Goal: Check status: Check status

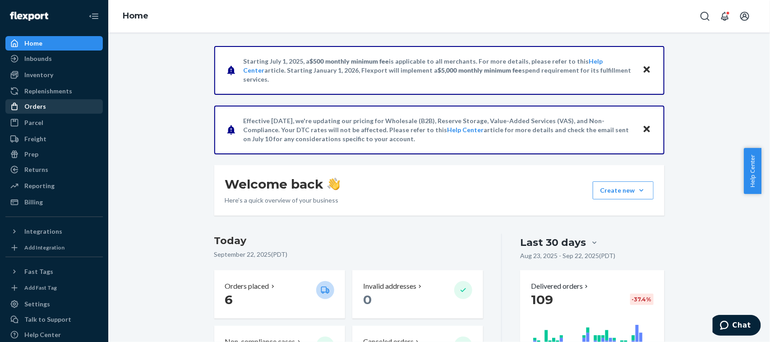
click at [44, 104] on div "Orders" at bounding box center [54, 106] width 96 height 13
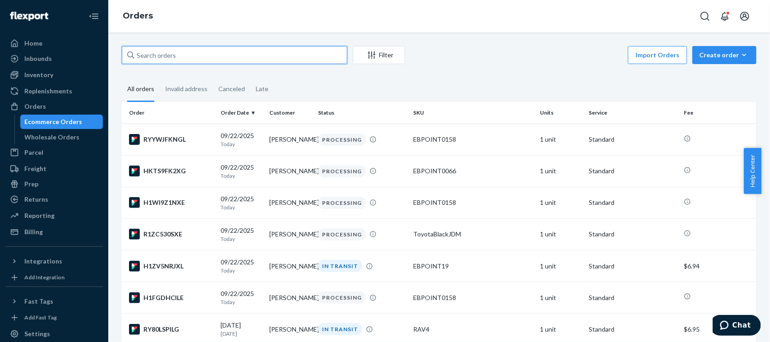
paste input "[PERSON_NAME]"
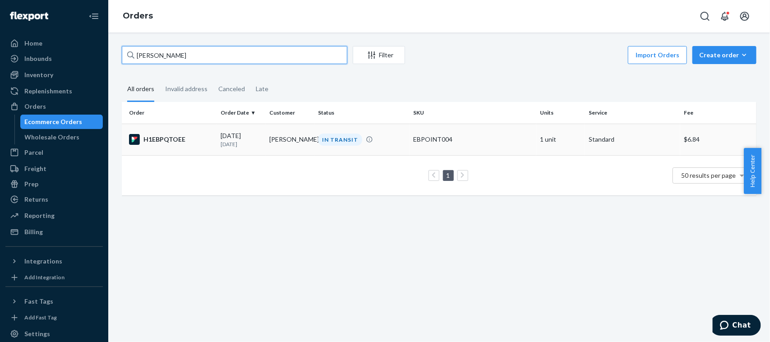
type input "[PERSON_NAME]"
click at [303, 144] on td "[PERSON_NAME]" at bounding box center [290, 140] width 49 height 32
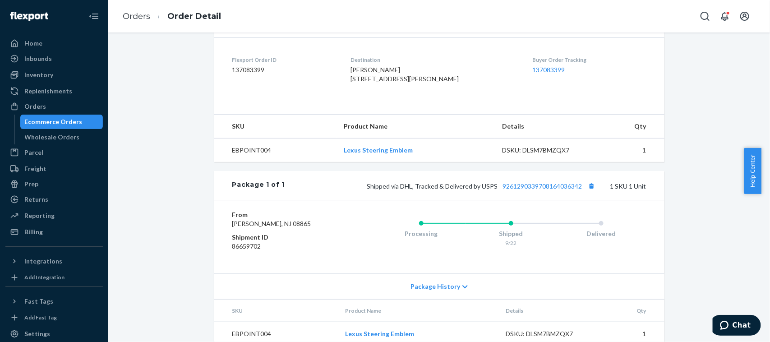
scroll to position [216, 0]
click at [586, 191] on button "Copy tracking number" at bounding box center [592, 185] width 12 height 12
click at [76, 120] on div "Ecommerce Orders" at bounding box center [54, 121] width 58 height 9
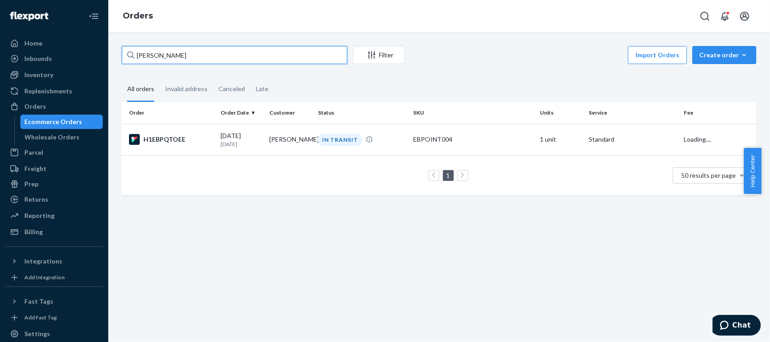
click at [202, 51] on input "[PERSON_NAME]" at bounding box center [235, 55] width 226 height 18
paste input "[PERSON_NAME]"
type input "[PERSON_NAME]"
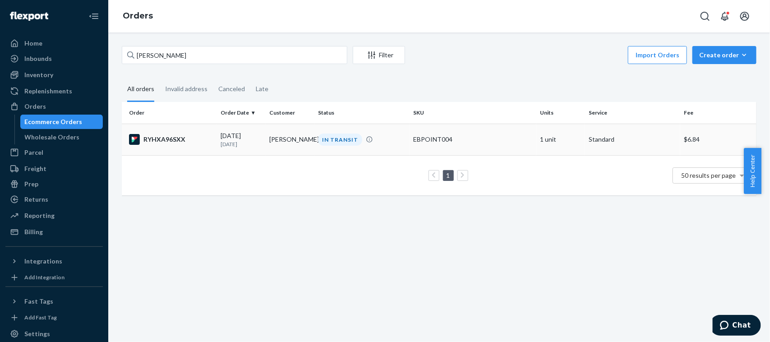
click at [278, 129] on td "[PERSON_NAME]" at bounding box center [290, 140] width 49 height 32
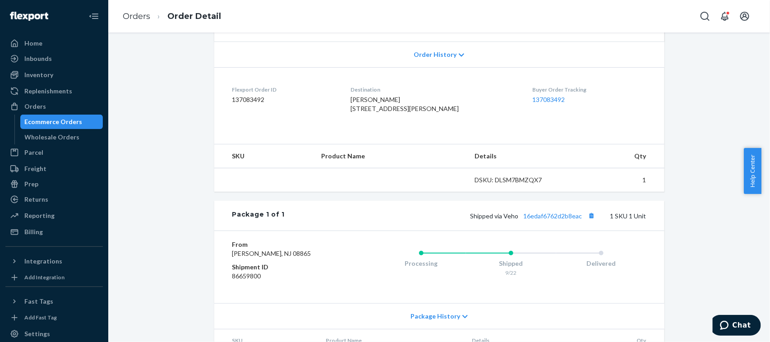
scroll to position [257, 0]
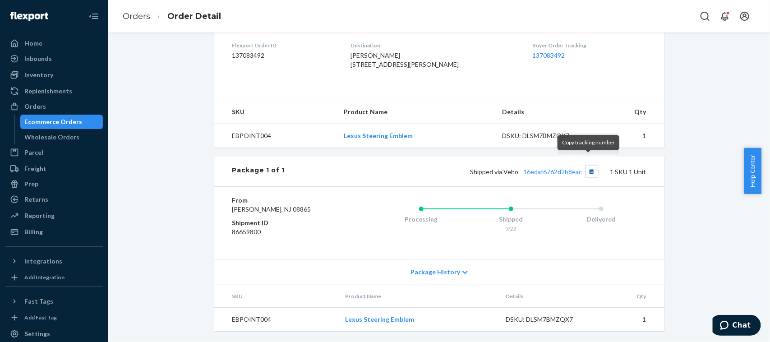
click at [586, 167] on button "Copy tracking number" at bounding box center [592, 172] width 12 height 12
click at [43, 118] on div "Ecommerce Orders" at bounding box center [54, 121] width 58 height 9
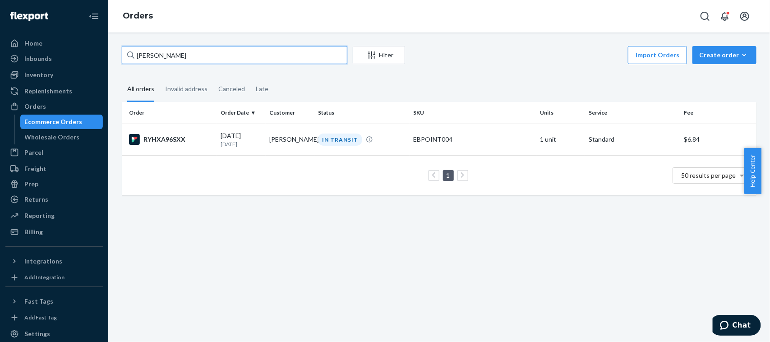
click at [199, 60] on input "[PERSON_NAME]" at bounding box center [235, 55] width 226 height 18
